Goal: Check status: Check status

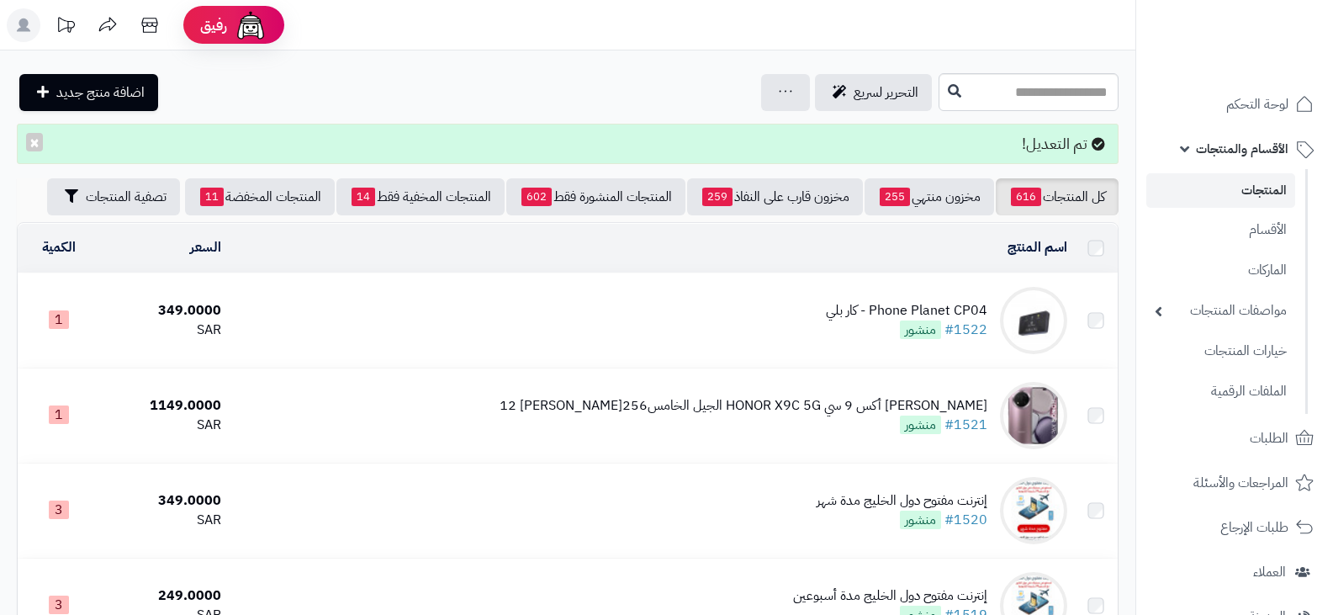
click at [1241, 19] on li at bounding box center [1268, 30] width 98 height 35
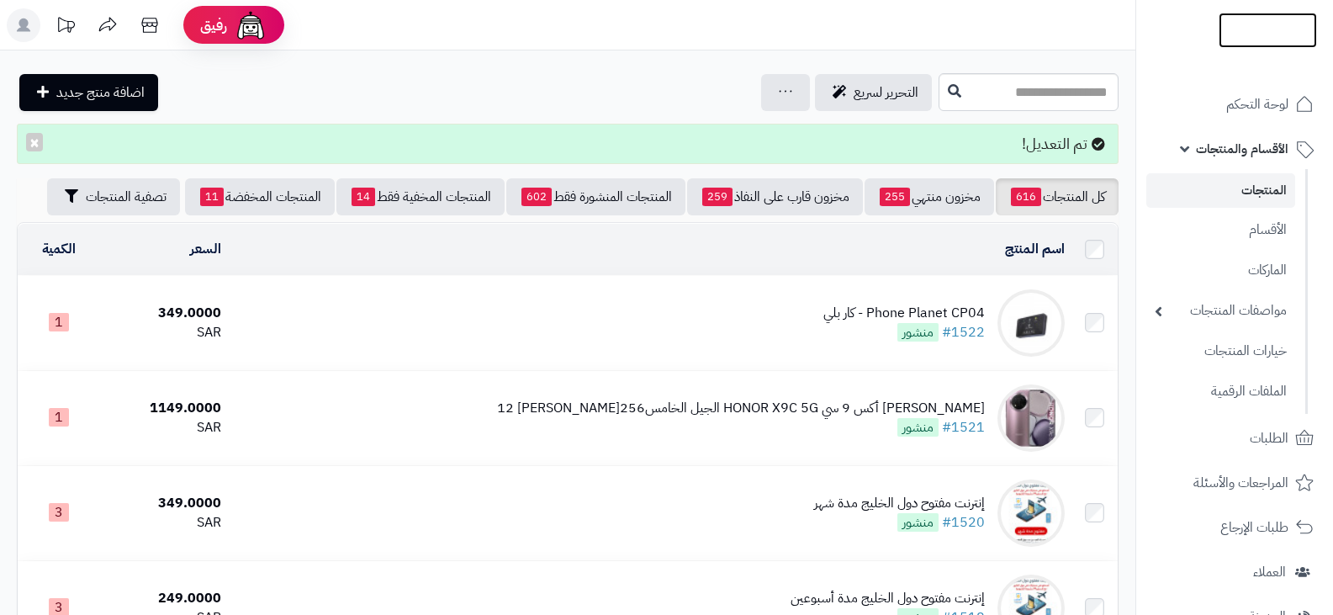
click at [1260, 42] on img at bounding box center [1268, 59] width 98 height 35
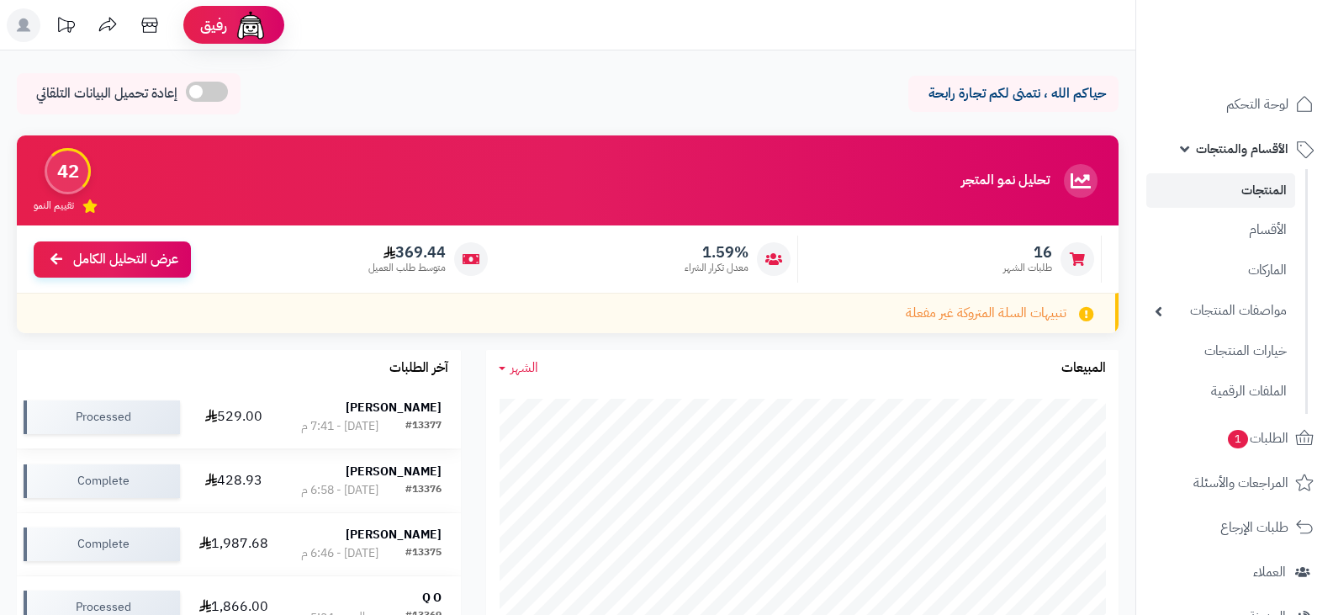
click at [409, 409] on strong "[PERSON_NAME]" at bounding box center [394, 408] width 96 height 18
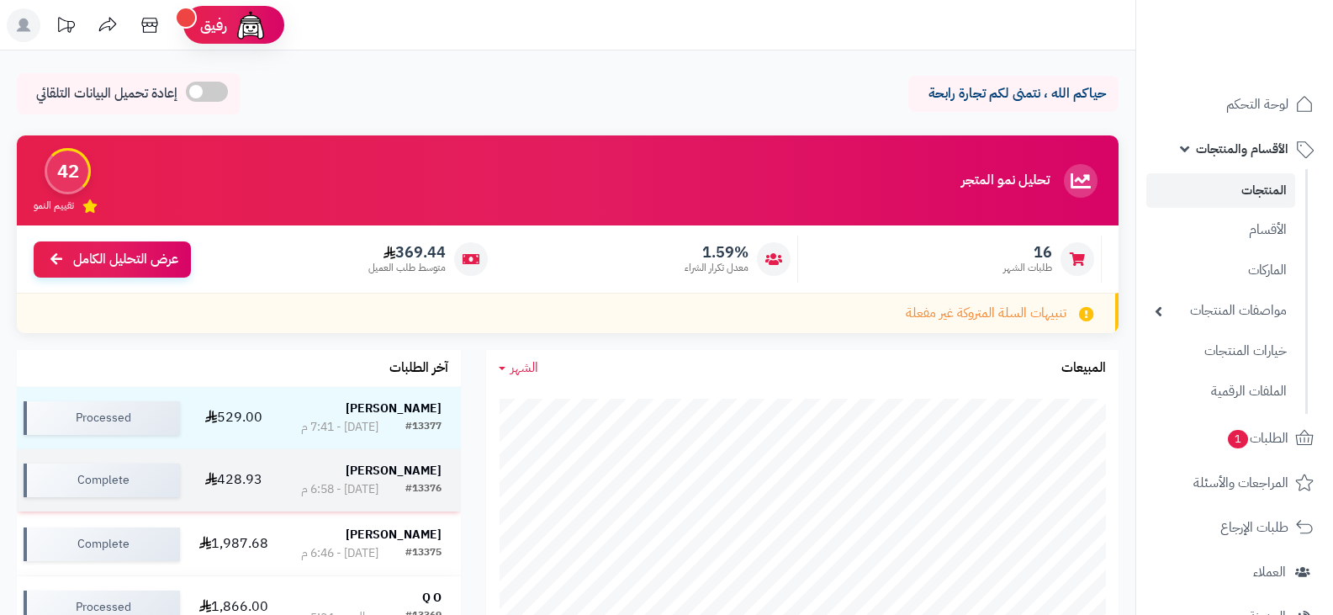
click at [405, 472] on strong "Fatma Alanzi" at bounding box center [394, 471] width 96 height 18
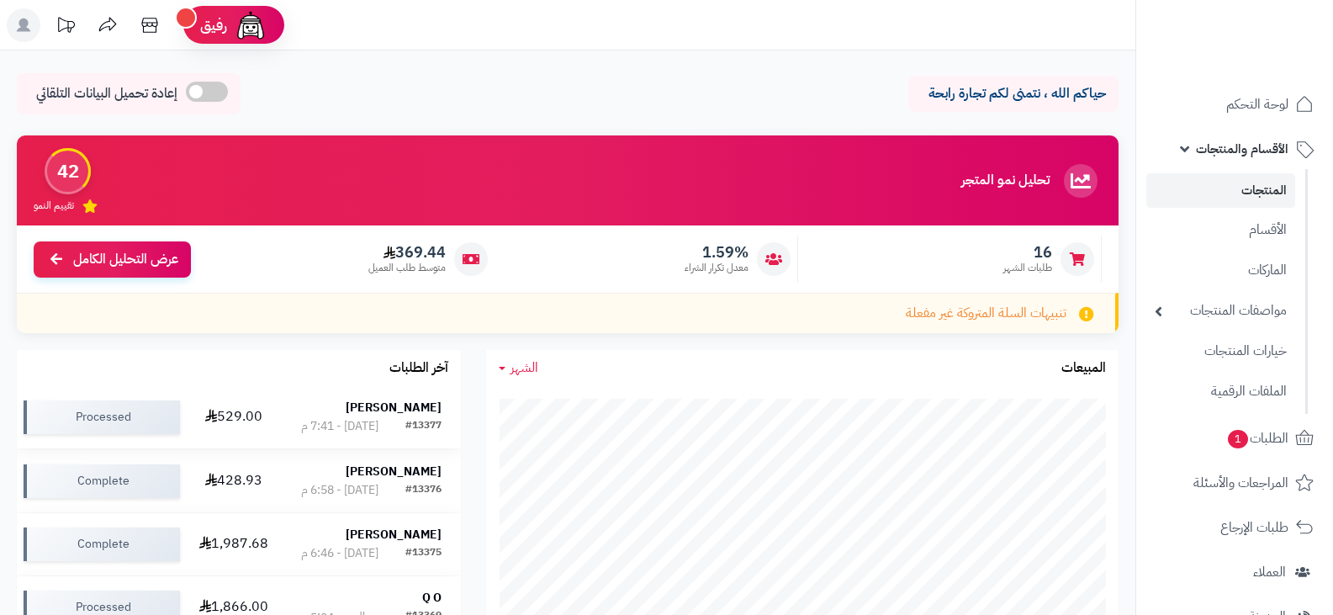
click at [411, 405] on strong "مشل العنزي" at bounding box center [394, 408] width 96 height 18
